Goal: Information Seeking & Learning: Learn about a topic

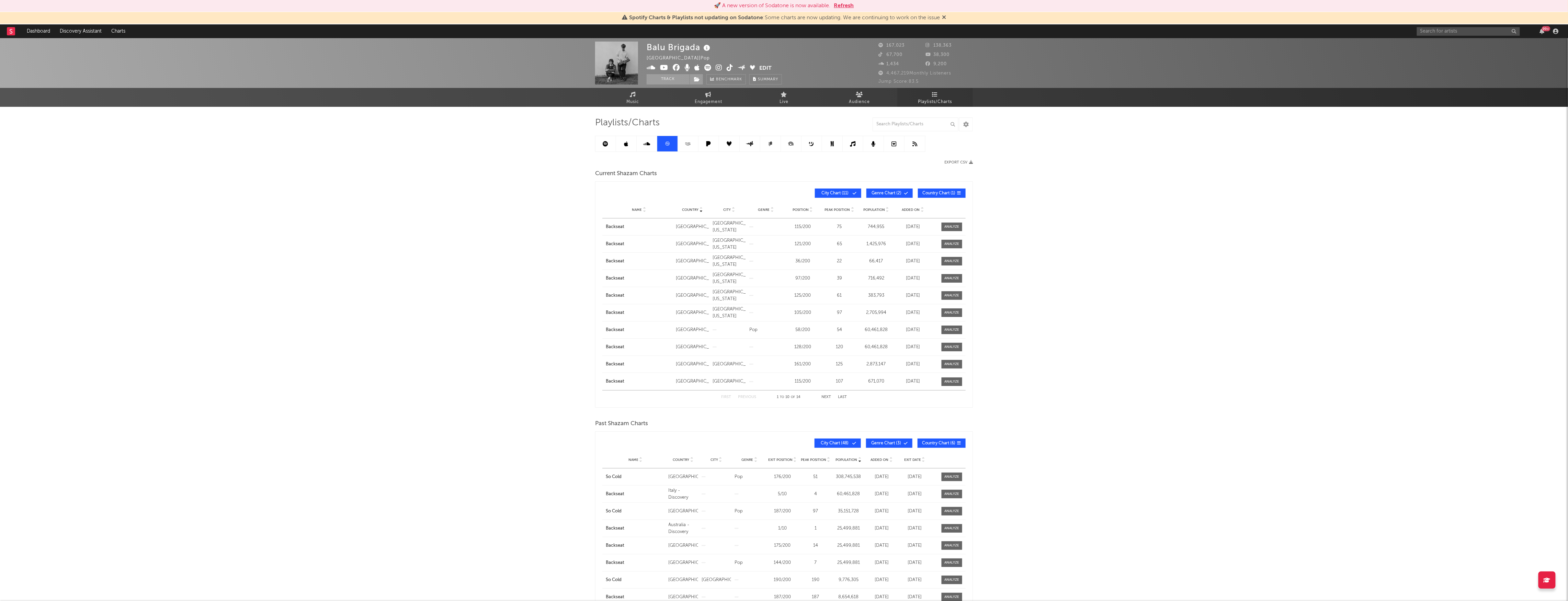
click at [957, 98] on link "Playlists/Charts" at bounding box center [935, 97] width 76 height 19
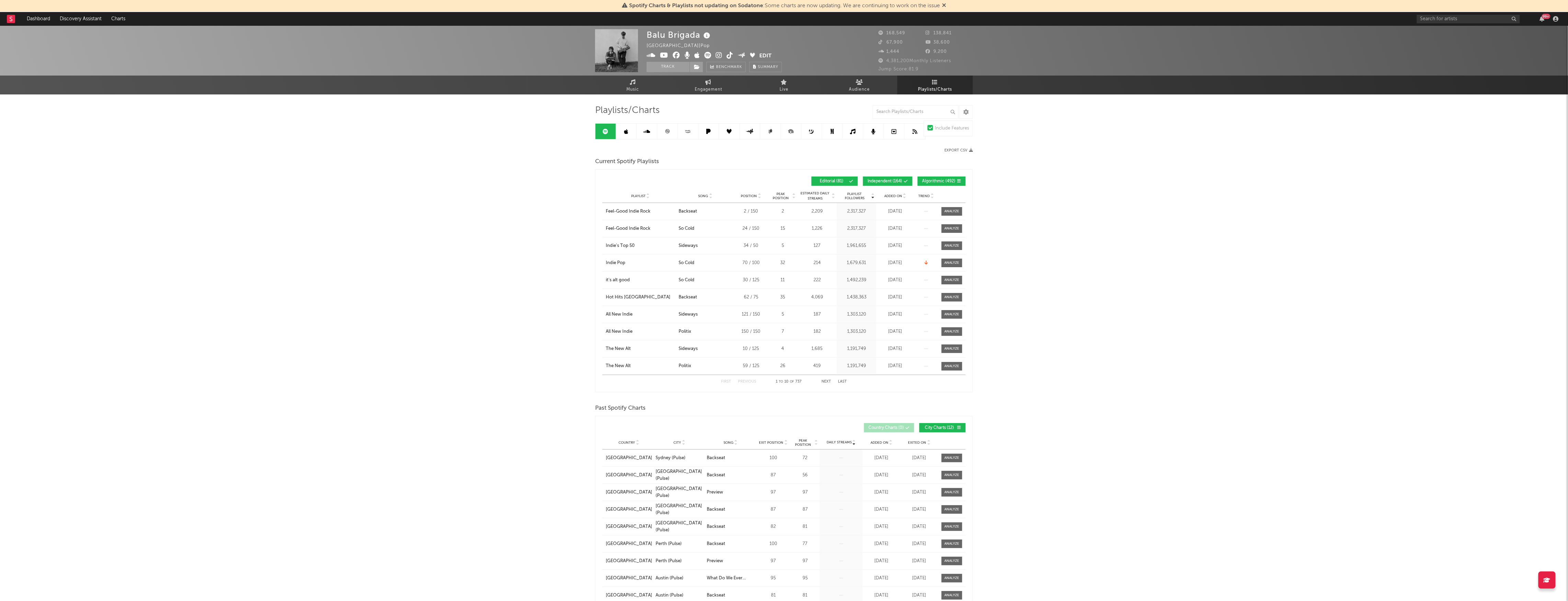
click at [666, 130] on icon at bounding box center [668, 131] width 4 height 4
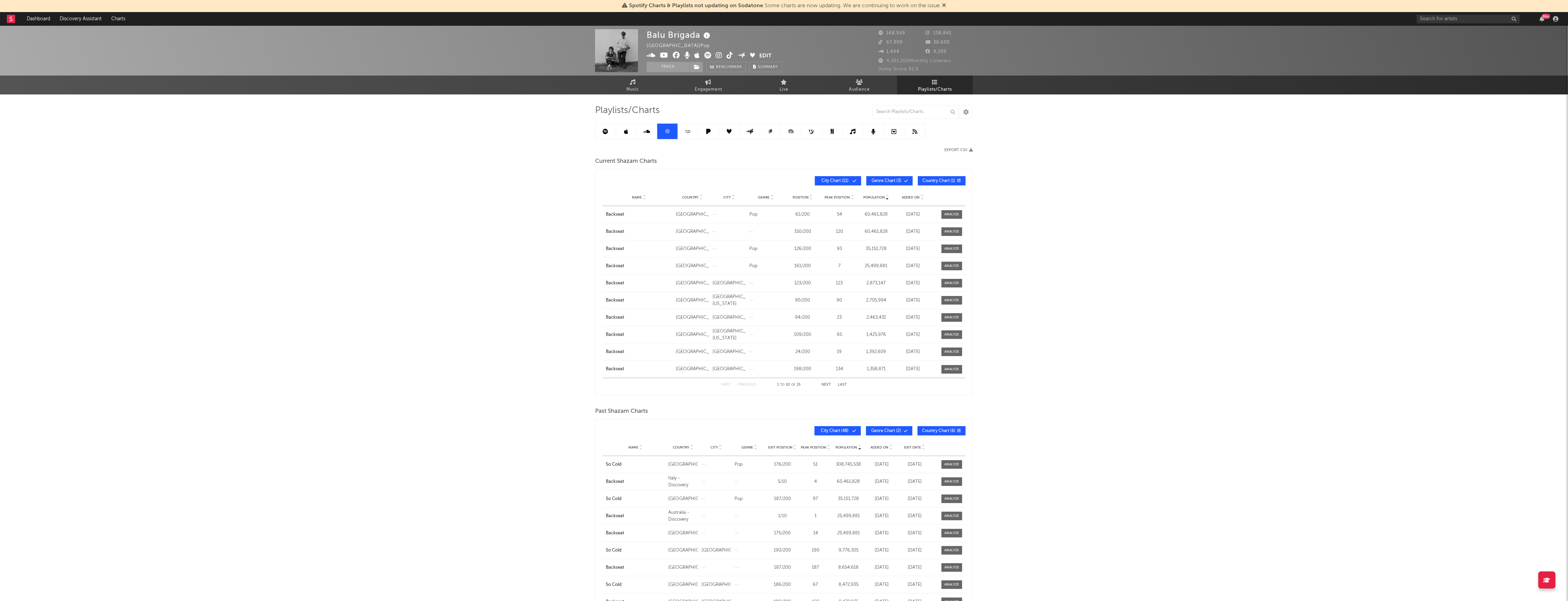
click at [900, 175] on div "Population Name Country City Genre Position Peak Position Population Added On P…" at bounding box center [784, 181] width 363 height 16
drag, startPoint x: 886, startPoint y: 175, endPoint x: 885, endPoint y: 180, distance: 5.1
click at [886, 175] on div "Population Name Country City Genre Position Peak Position Population Added On P…" at bounding box center [784, 181] width 363 height 16
click at [882, 182] on span "Genre Chart ( 3 )" at bounding box center [886, 181] width 32 height 4
click at [852, 175] on div "Population Name Country City Genre Position Peak Position Population Added On P…" at bounding box center [784, 181] width 363 height 16
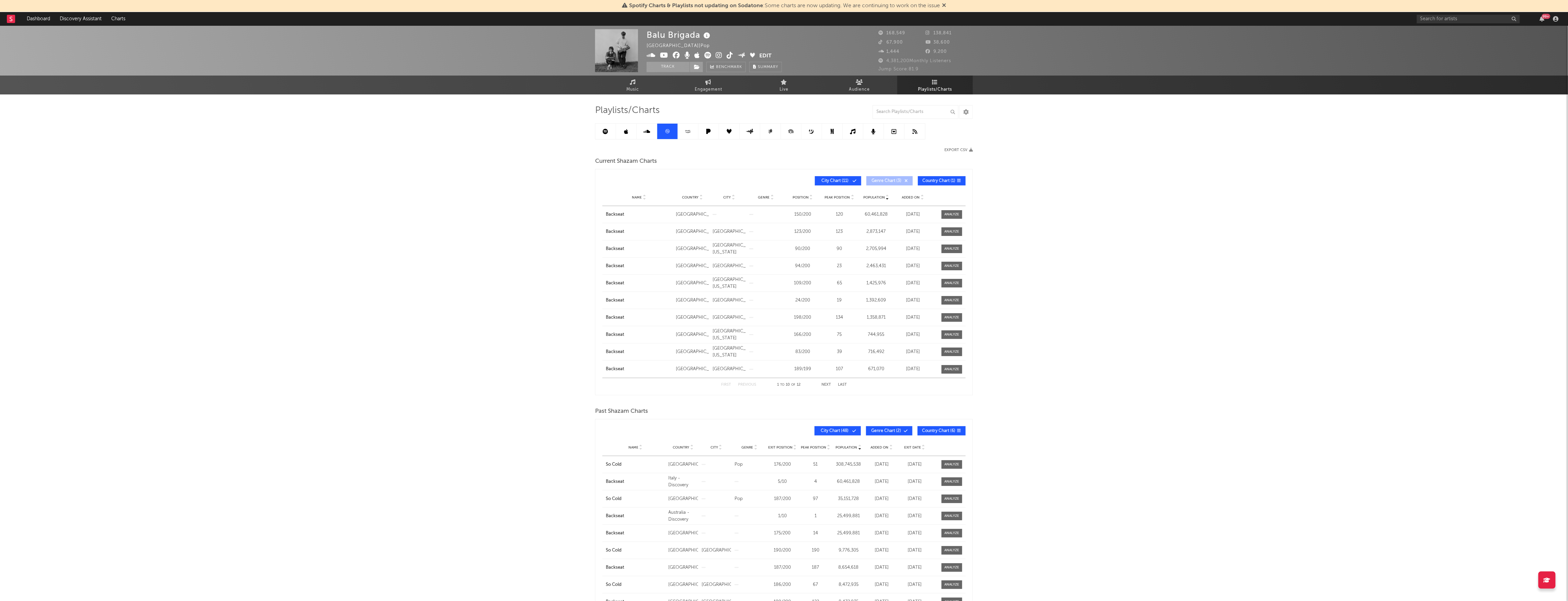
click at [849, 180] on span "City Chart ( 11 )" at bounding box center [835, 181] width 32 height 4
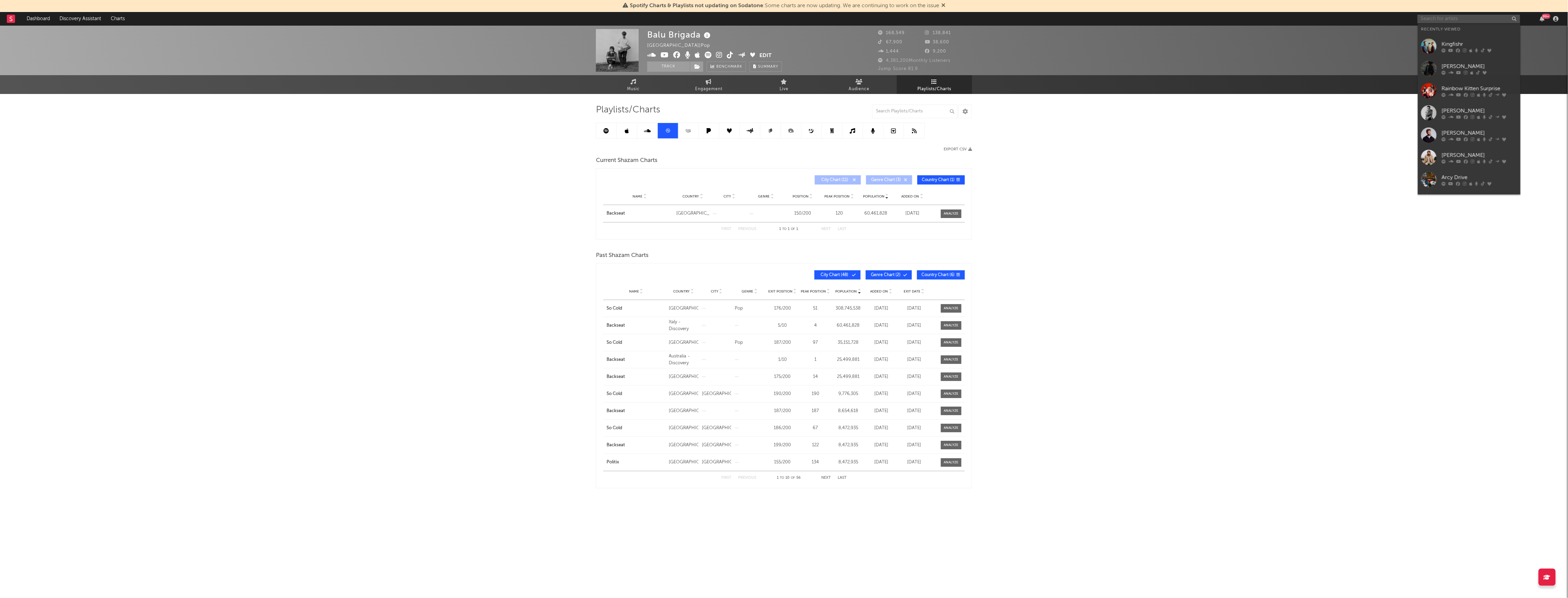
drag, startPoint x: 1446, startPoint y: 23, endPoint x: 1444, endPoint y: 20, distance: 3.6
click at [1444, 20] on input "text" at bounding box center [1469, 19] width 103 height 9
click at [1455, 43] on div "Kingfishr" at bounding box center [1480, 44] width 75 height 8
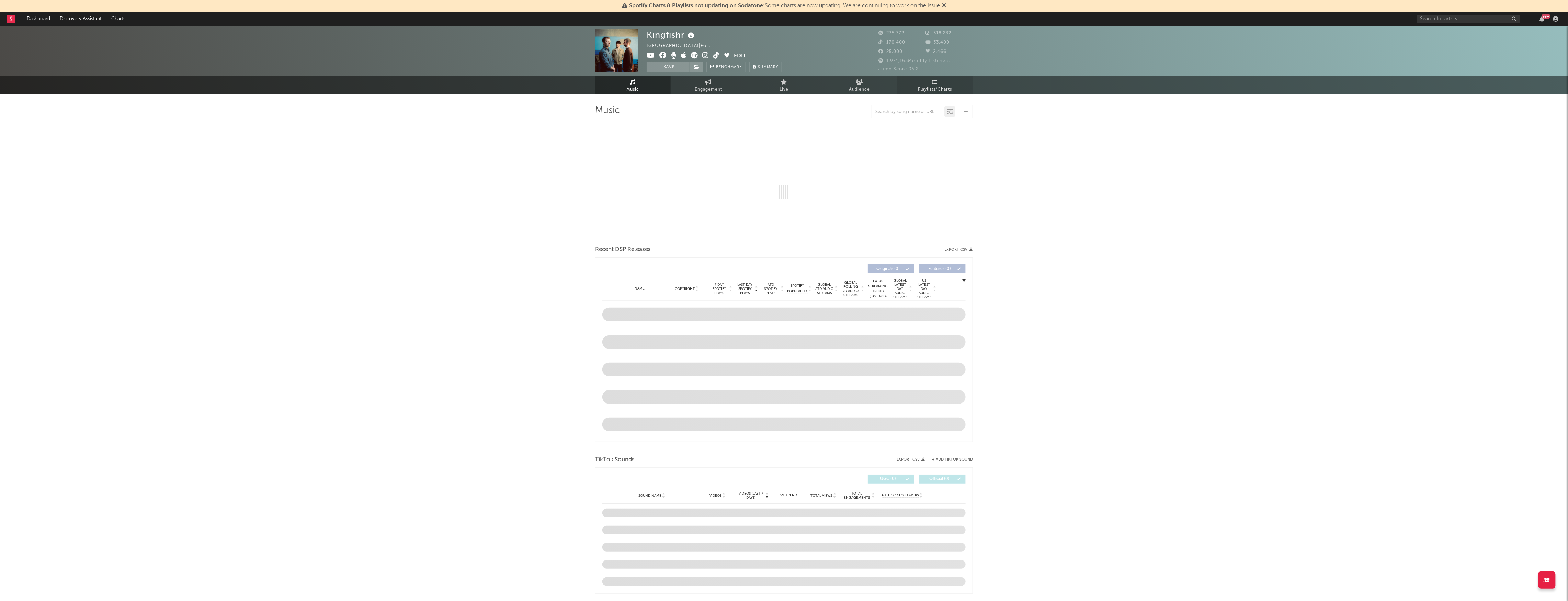
click at [941, 86] on span "Playlists/Charts" at bounding box center [935, 89] width 34 height 8
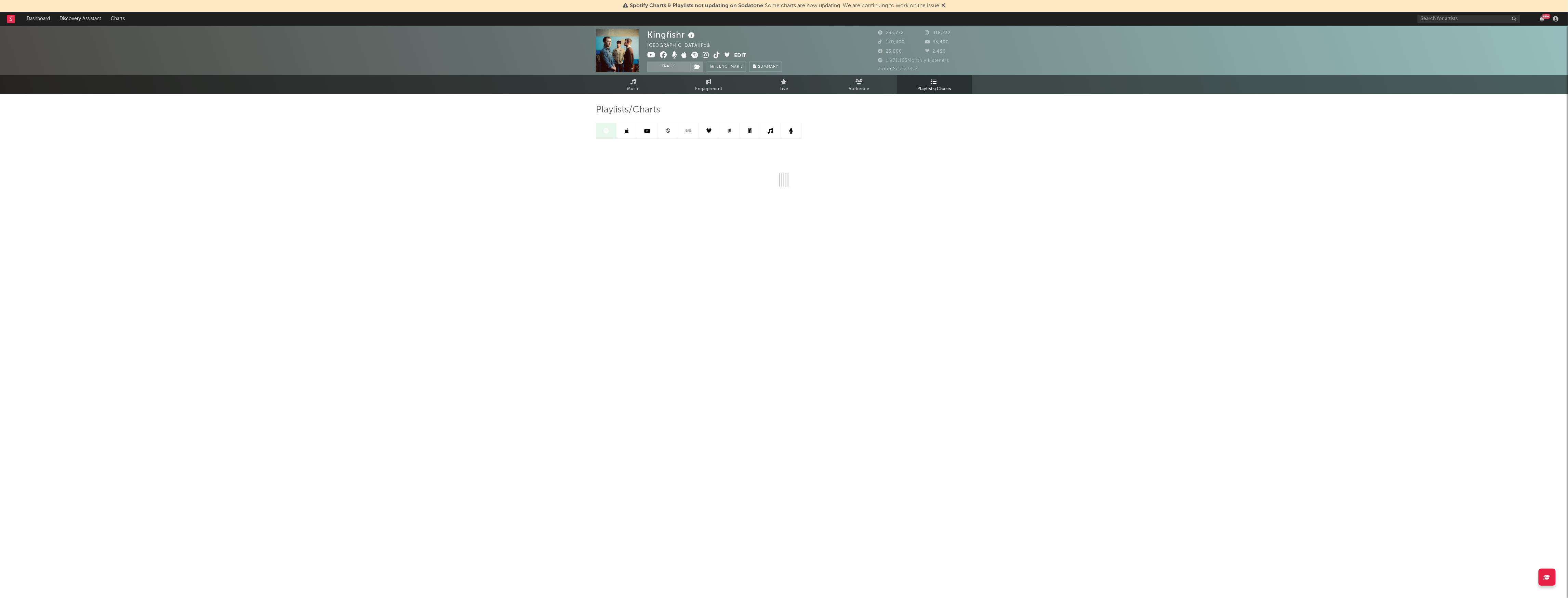
click at [662, 130] on link at bounding box center [668, 130] width 21 height 15
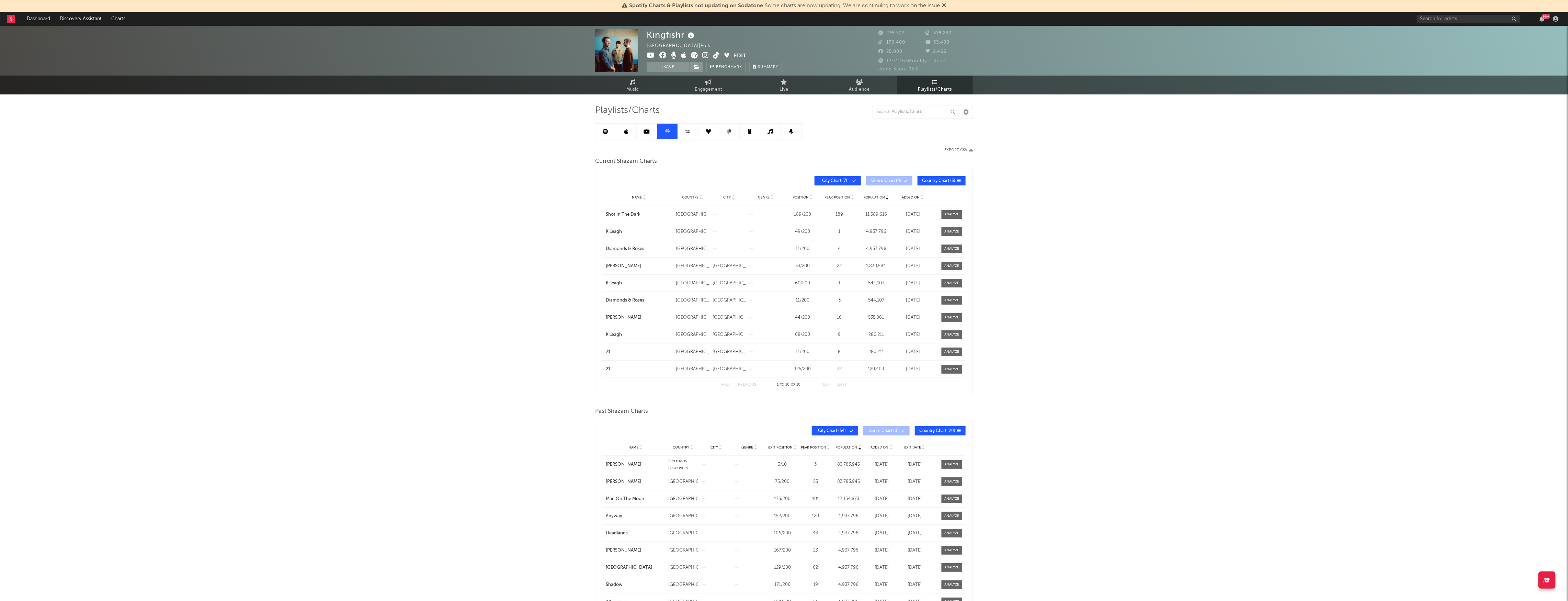
click at [682, 197] on span "Country" at bounding box center [690, 197] width 17 height 4
click at [1464, 24] on div "99 +" at bounding box center [1489, 19] width 144 height 13
click at [1464, 21] on input "text" at bounding box center [1468, 19] width 103 height 9
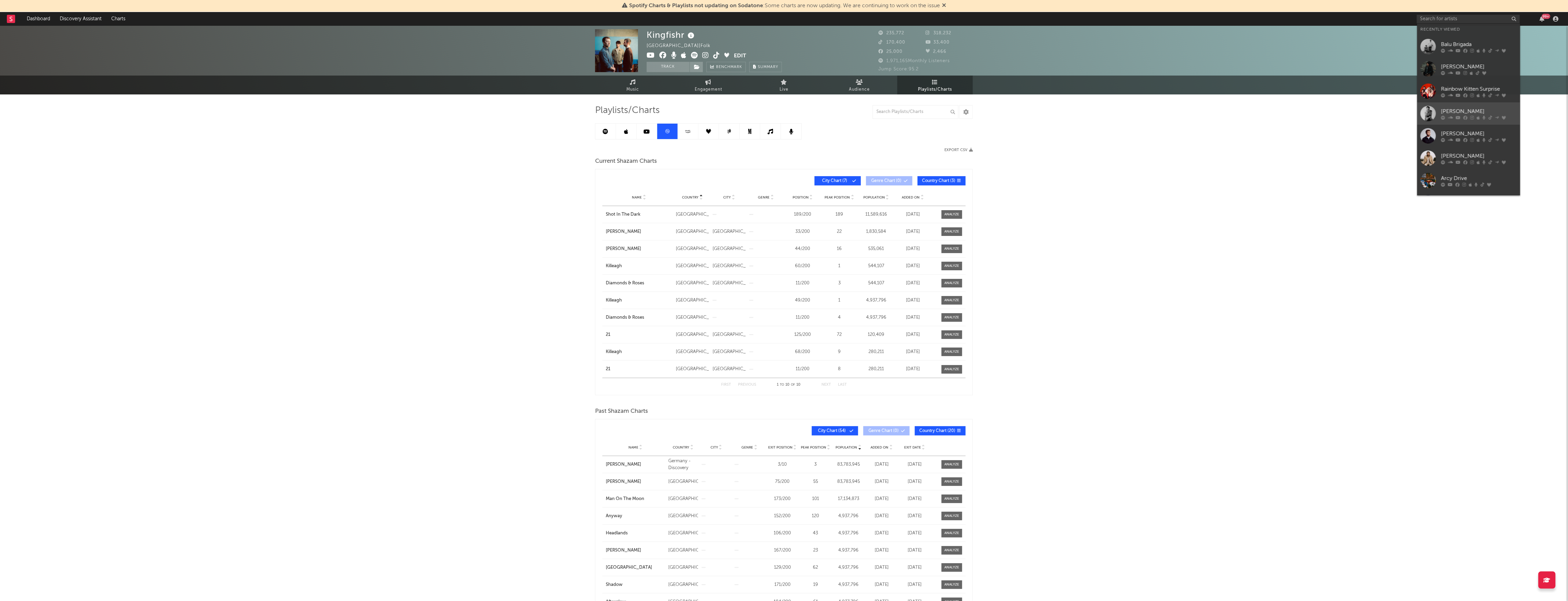
click at [1474, 109] on div "[PERSON_NAME]" at bounding box center [1479, 111] width 76 height 8
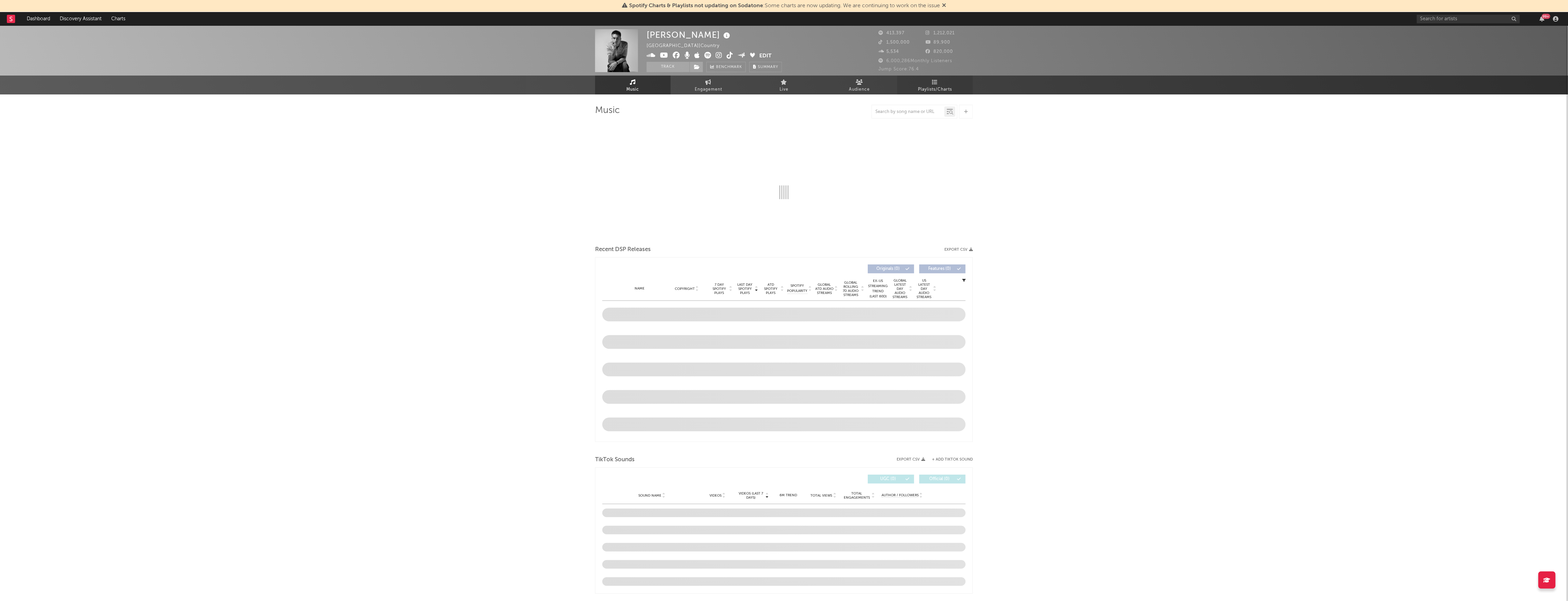
click at [932, 80] on link "Playlists/Charts" at bounding box center [935, 85] width 76 height 19
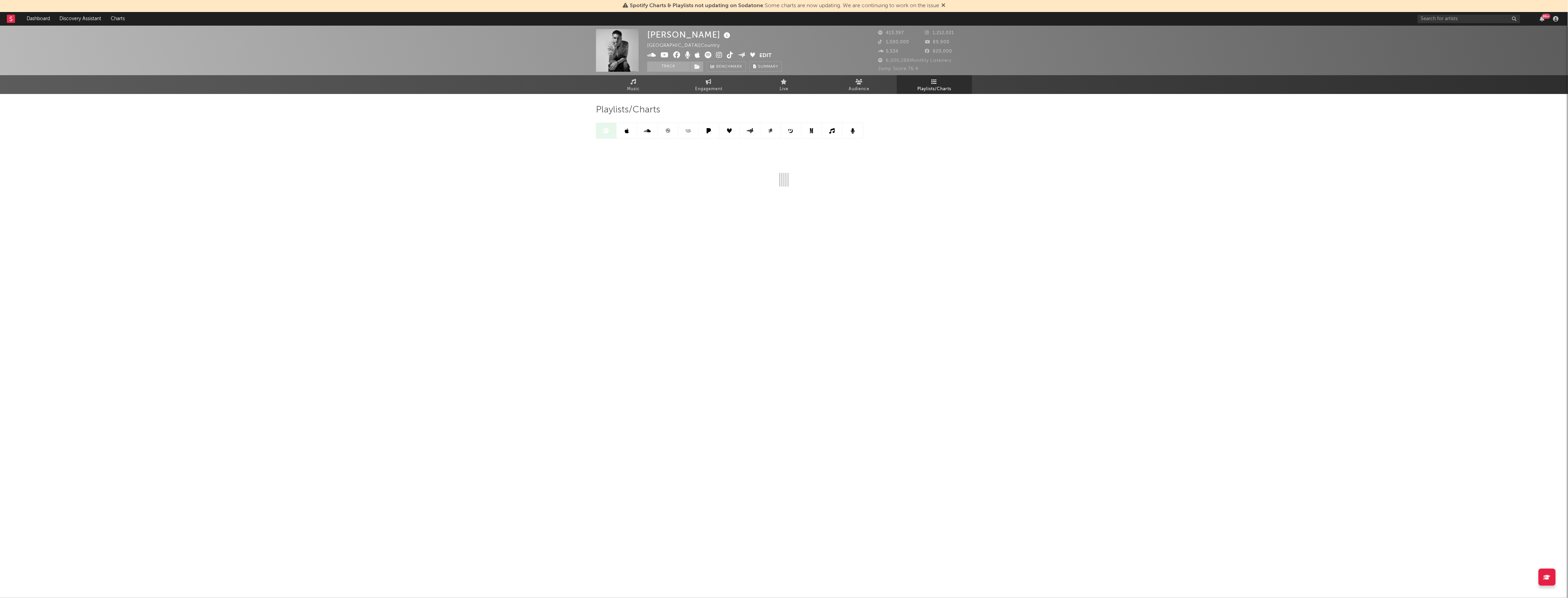
click at [667, 132] on icon at bounding box center [668, 131] width 5 height 5
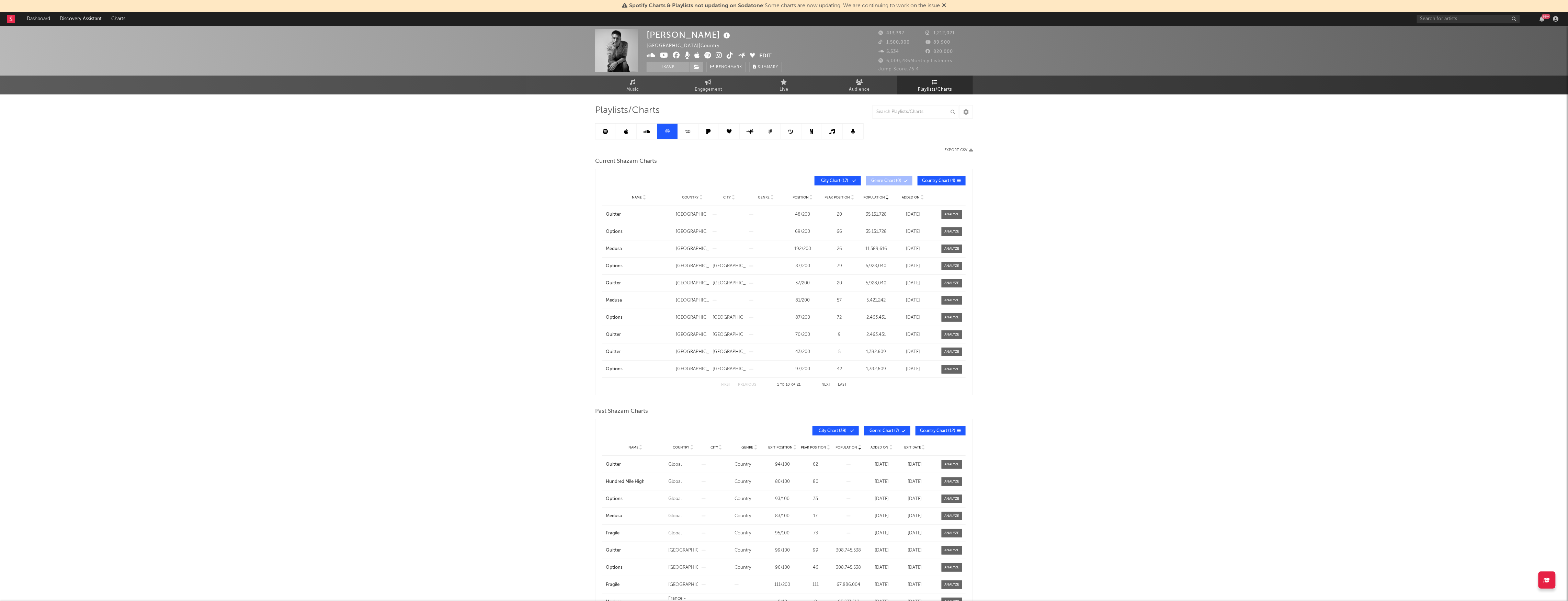
click at [709, 199] on div "Country" at bounding box center [693, 197] width 37 height 5
click at [701, 196] on div "Country" at bounding box center [692, 197] width 33 height 5
click at [701, 197] on icon at bounding box center [701, 199] width 4 height 2
